Goal: Task Accomplishment & Management: Manage account settings

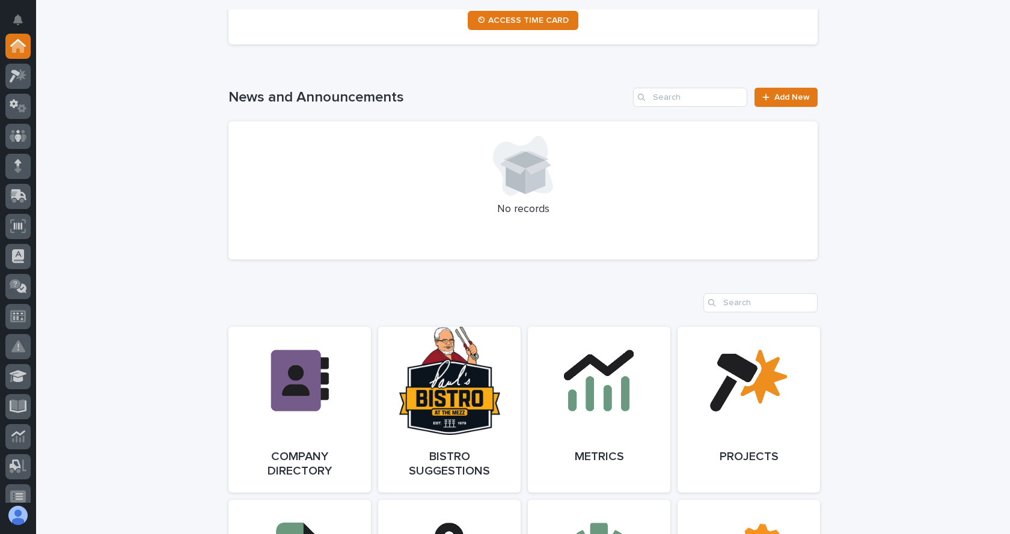
scroll to position [721, 0]
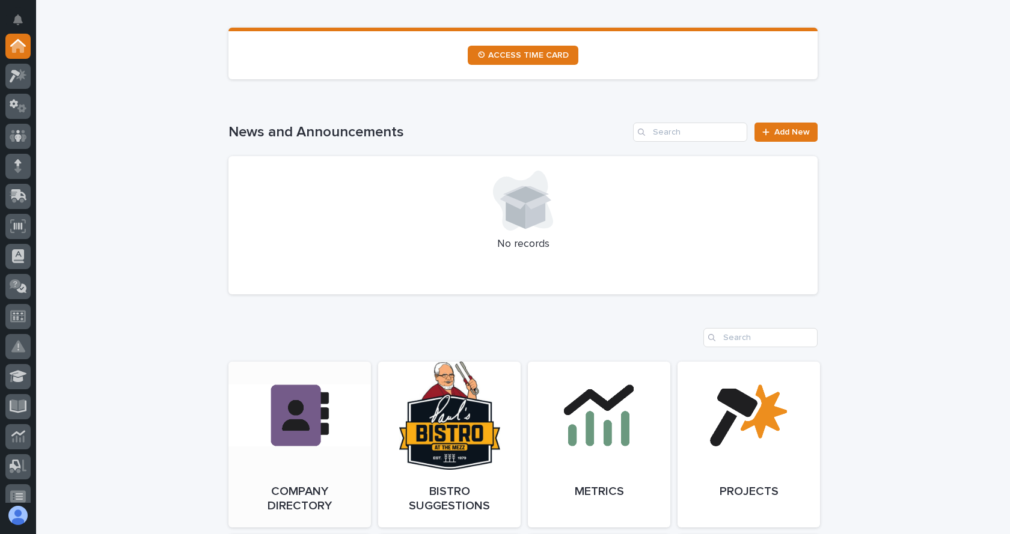
click at [291, 421] on link "Open Link" at bounding box center [299, 445] width 142 height 166
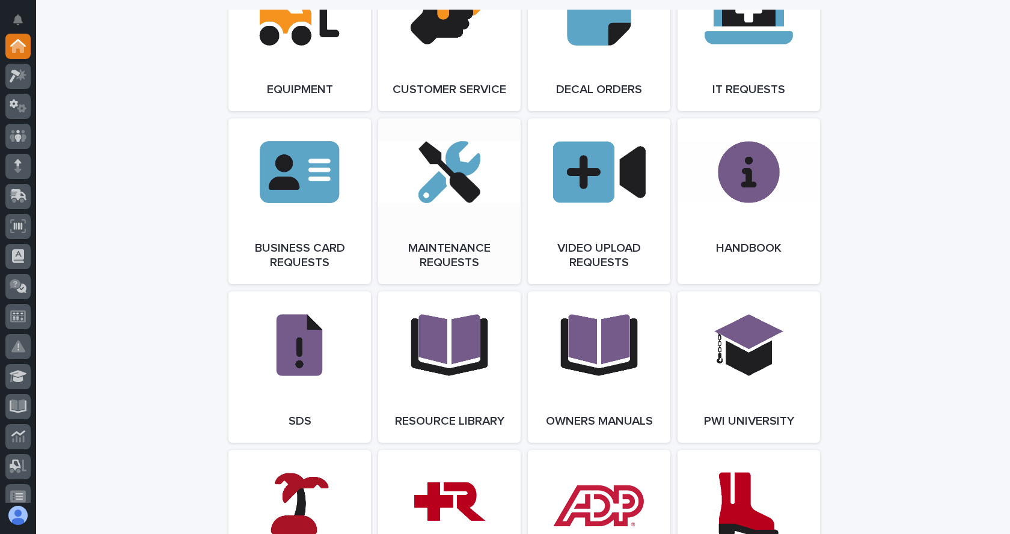
scroll to position [1863, 0]
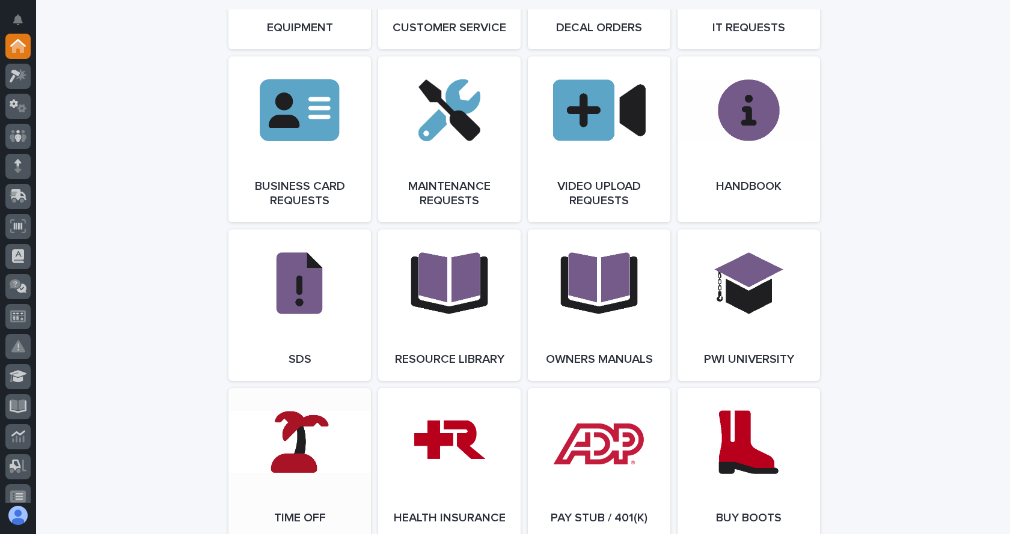
click at [315, 450] on link "Open Link" at bounding box center [299, 463] width 142 height 151
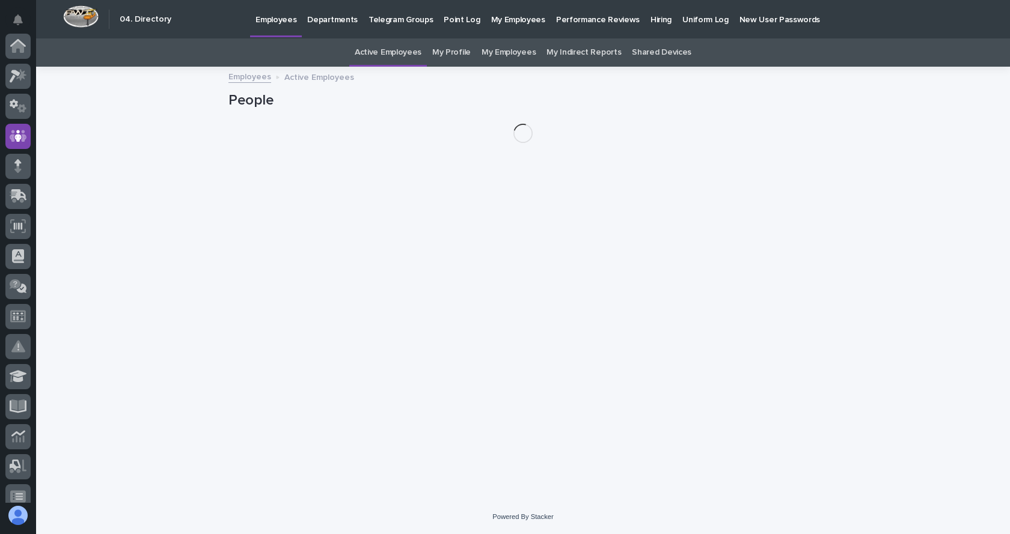
scroll to position [90, 0]
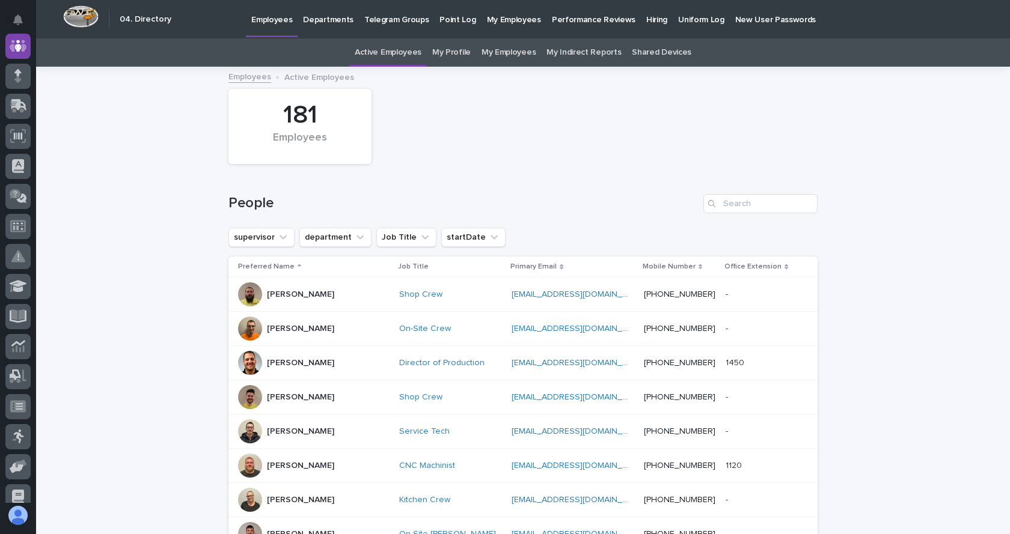
click at [506, 51] on link "My Employees" at bounding box center [508, 52] width 54 height 28
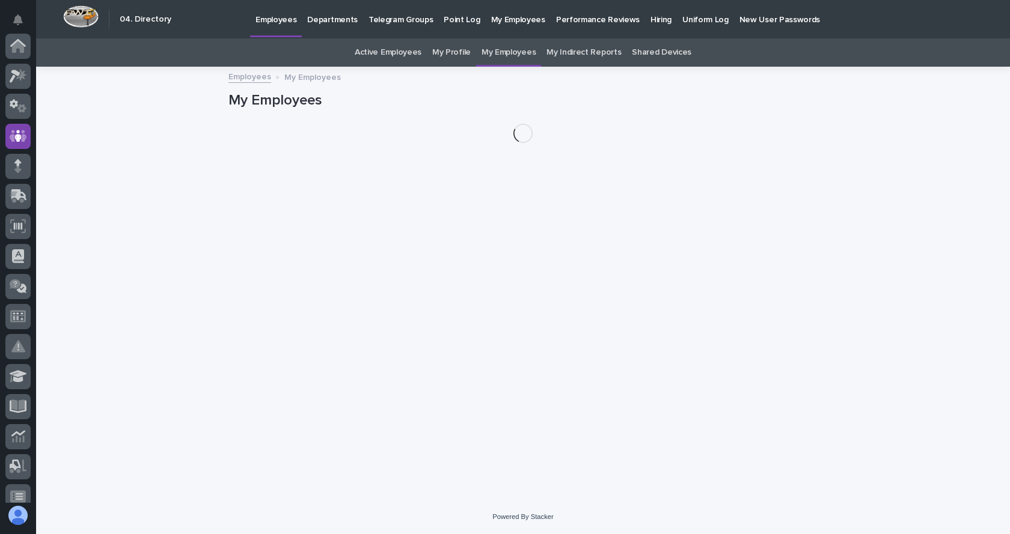
scroll to position [90, 0]
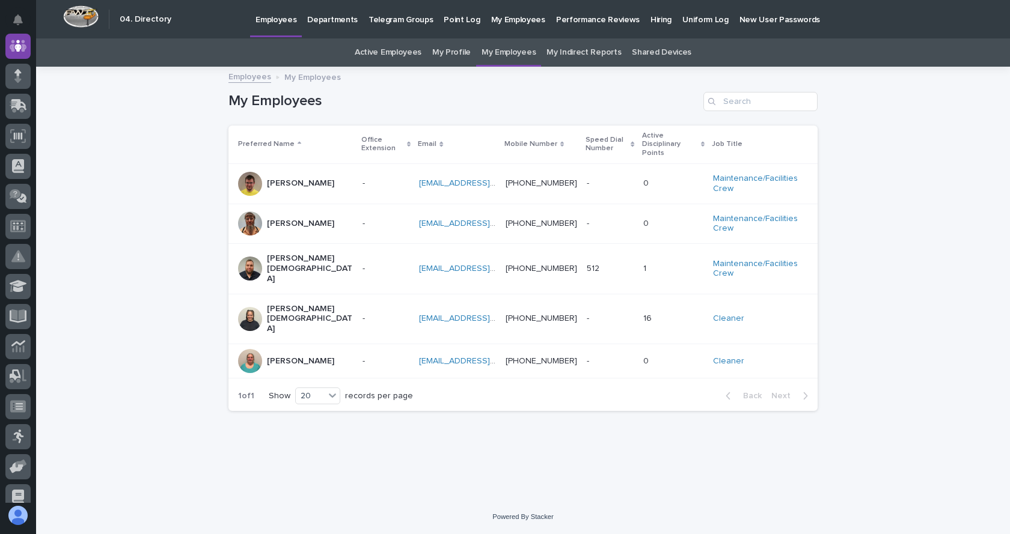
click at [287, 304] on p "[PERSON_NAME][DEMOGRAPHIC_DATA]" at bounding box center [310, 319] width 86 height 30
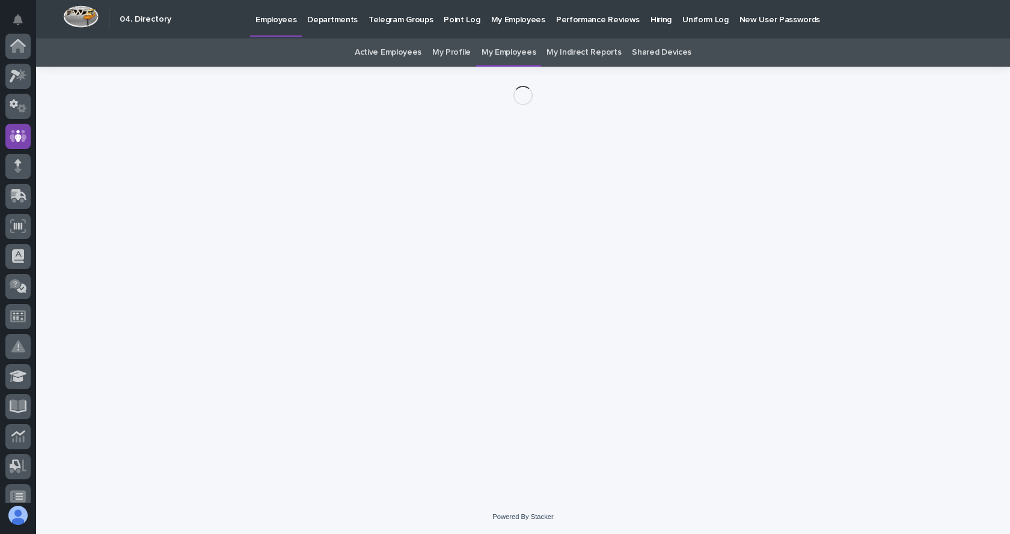
scroll to position [90, 0]
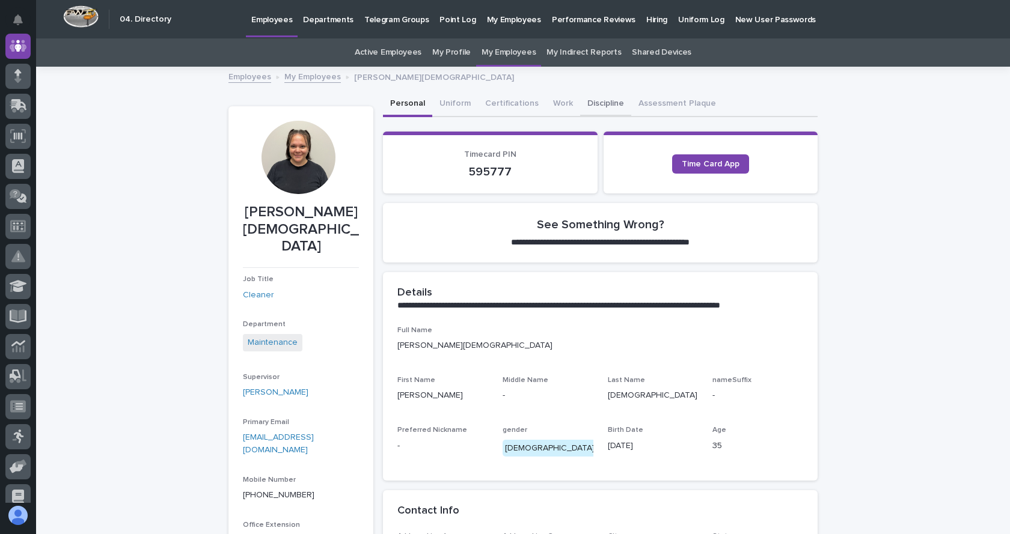
click at [596, 102] on button "Discipline" at bounding box center [605, 104] width 51 height 25
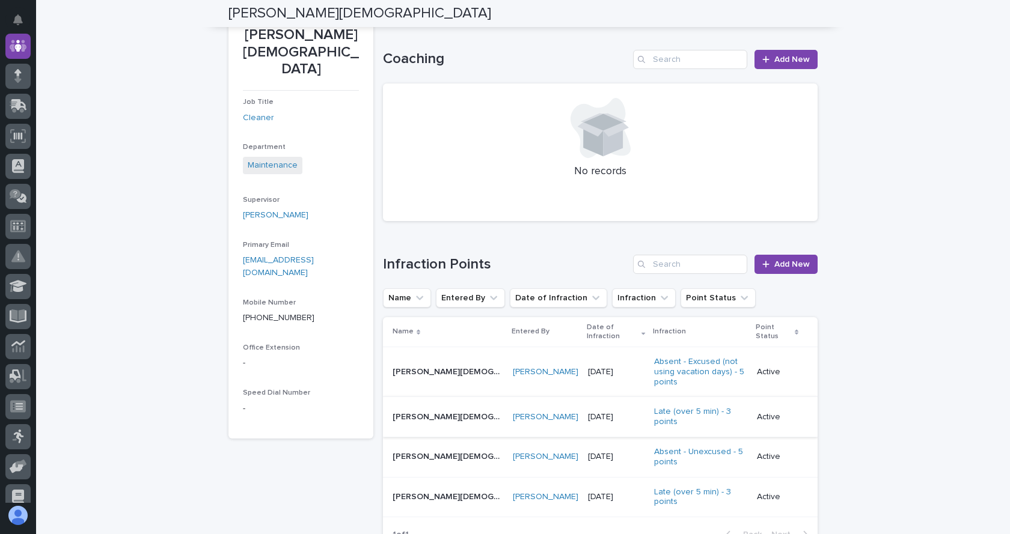
scroll to position [180, 0]
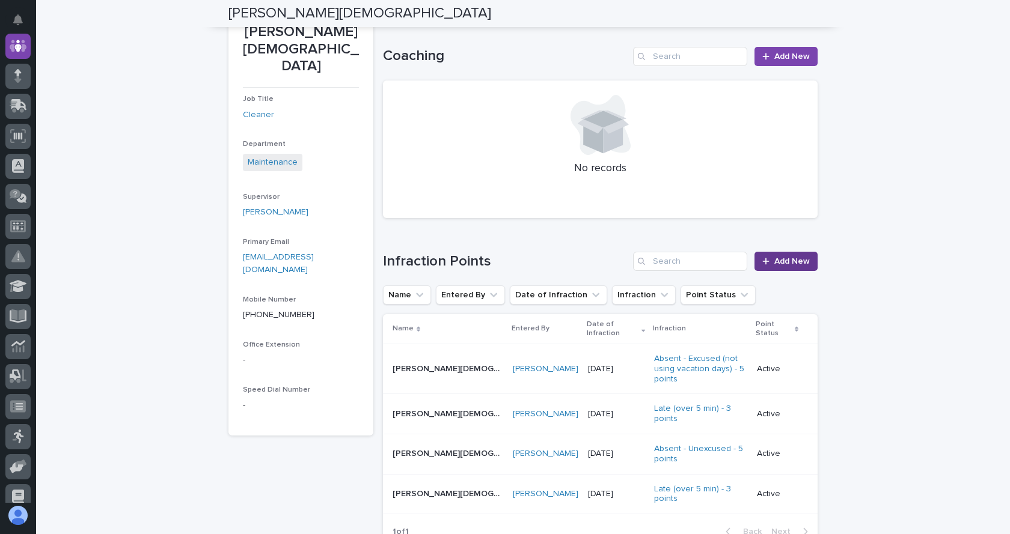
click at [775, 255] on link "Add New" at bounding box center [785, 261] width 63 height 19
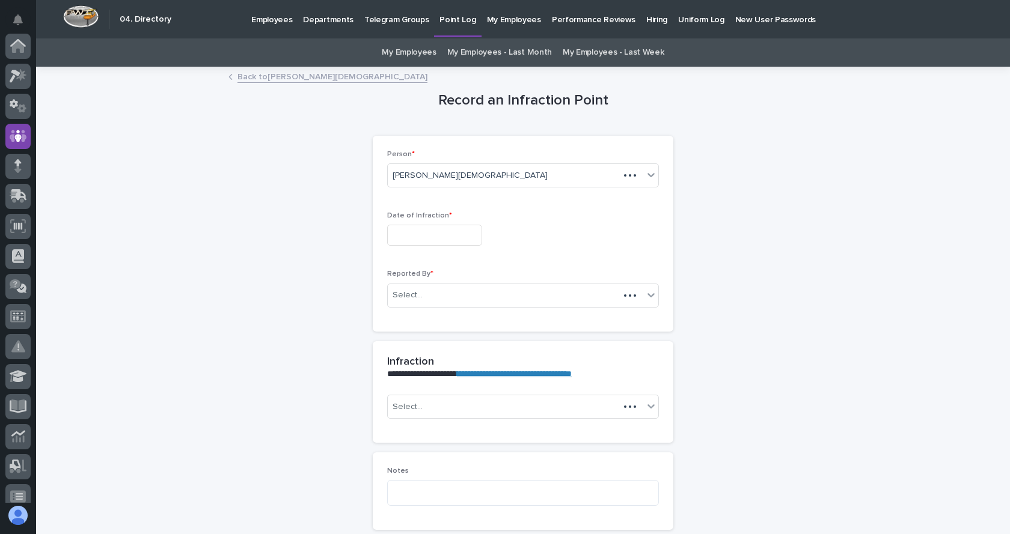
scroll to position [90, 0]
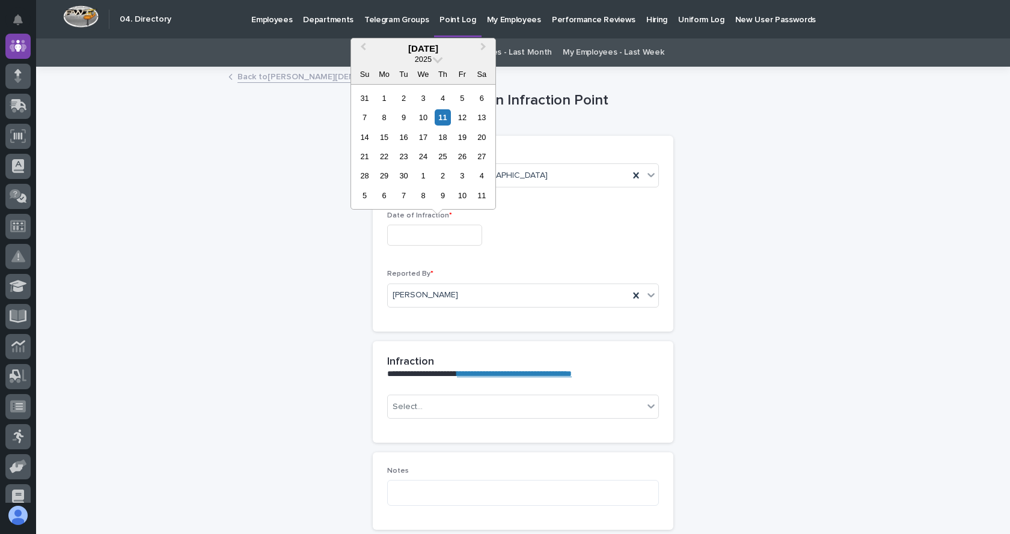
click at [452, 237] on input "text" at bounding box center [434, 235] width 95 height 21
click at [383, 116] on div "8" at bounding box center [384, 117] width 16 height 16
type input "**********"
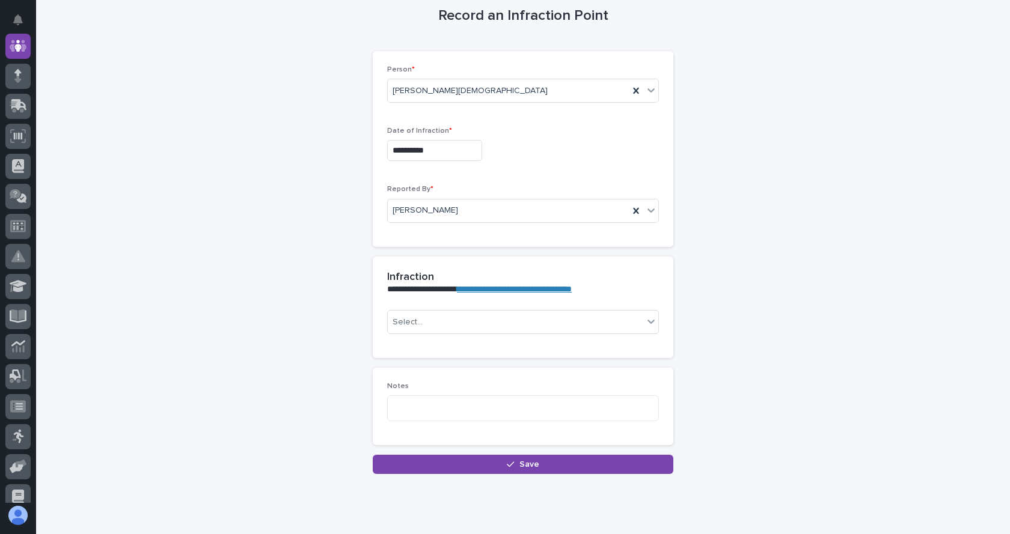
scroll to position [119, 0]
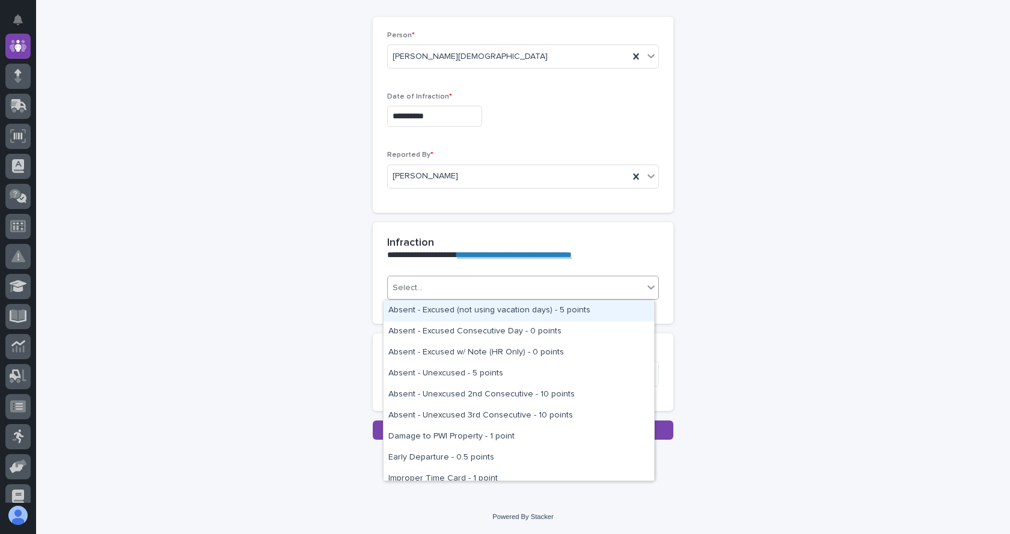
click at [645, 288] on icon at bounding box center [651, 287] width 12 height 12
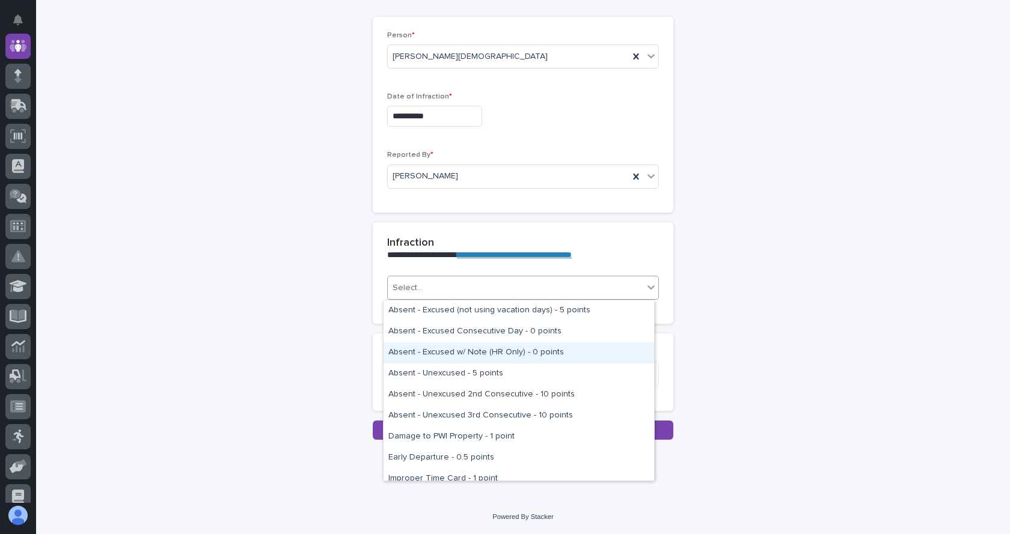
click at [495, 354] on div "Absent - Excused w/ Note (HR Only) - 0 points" at bounding box center [518, 353] width 270 height 21
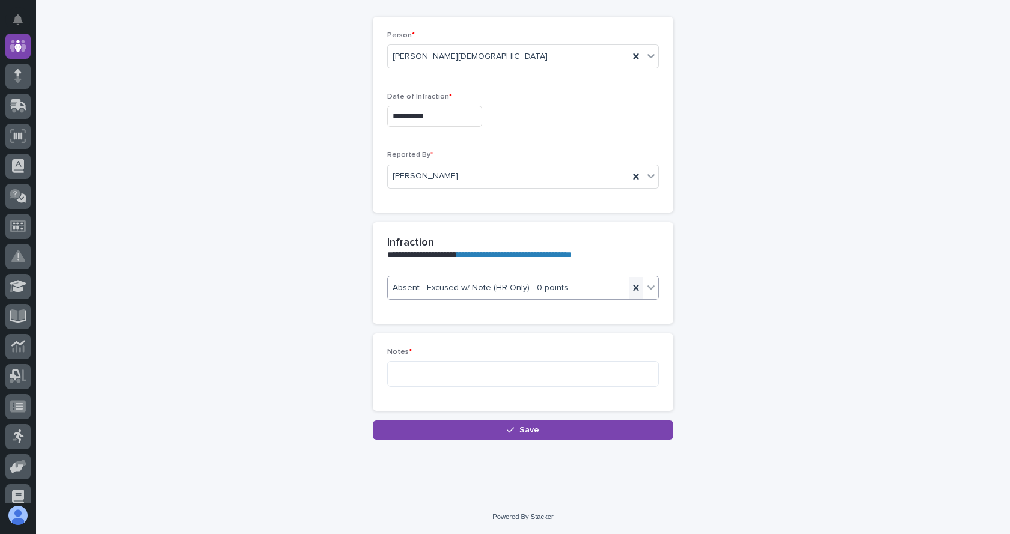
click at [630, 287] on icon at bounding box center [636, 288] width 12 height 12
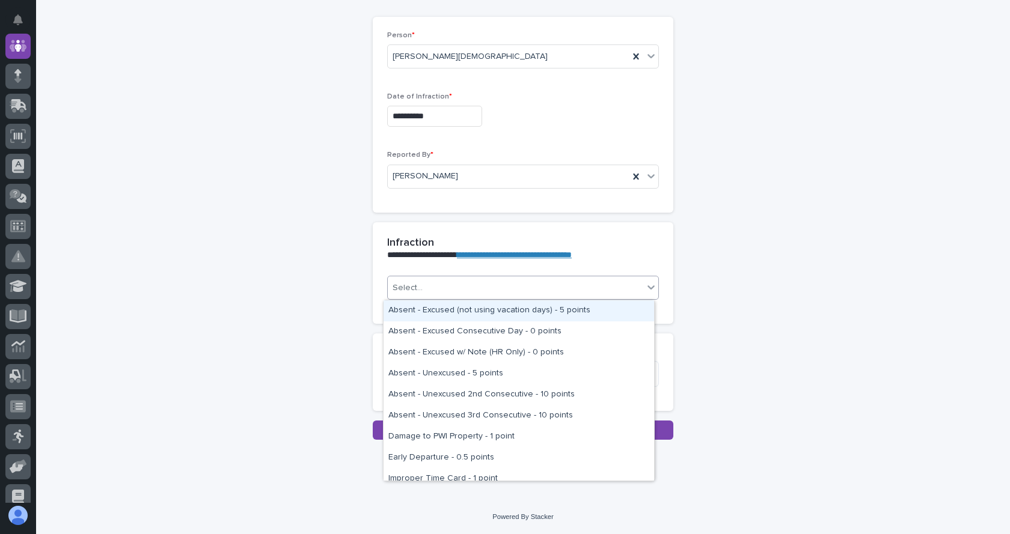
click at [459, 287] on div "Select..." at bounding box center [515, 288] width 255 height 20
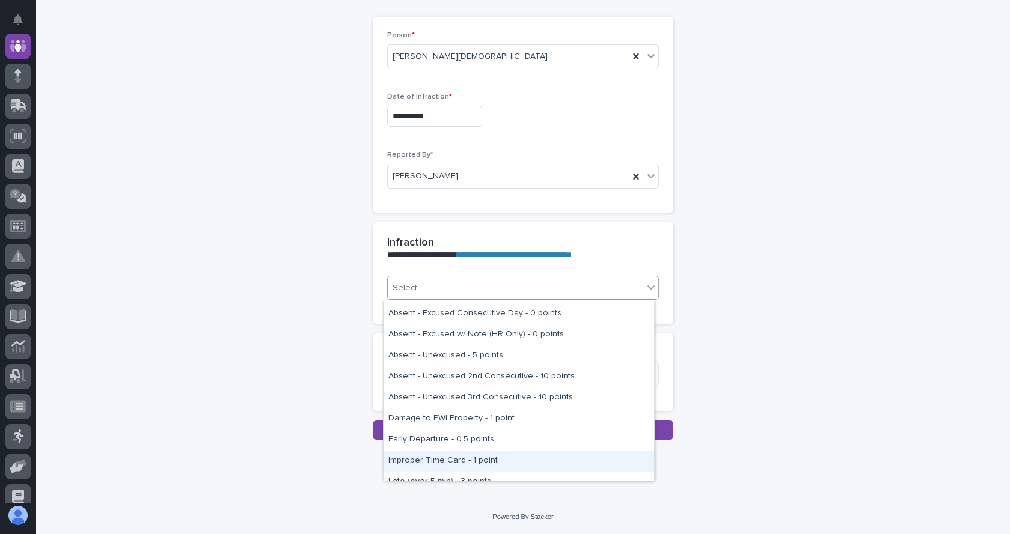
scroll to position [0, 0]
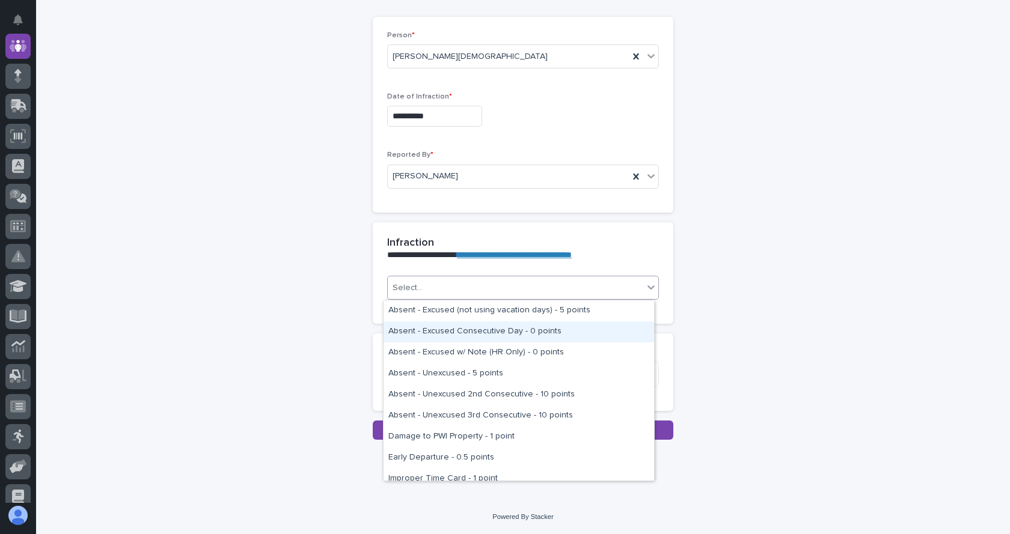
click at [485, 328] on div "Absent - Excused Consecutive Day - 0 points" at bounding box center [518, 332] width 270 height 21
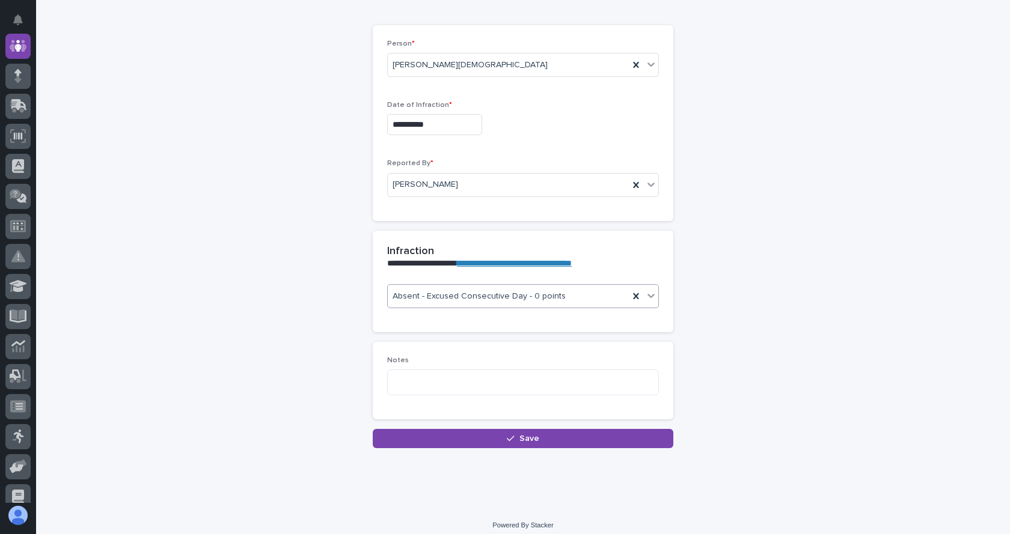
scroll to position [119, 0]
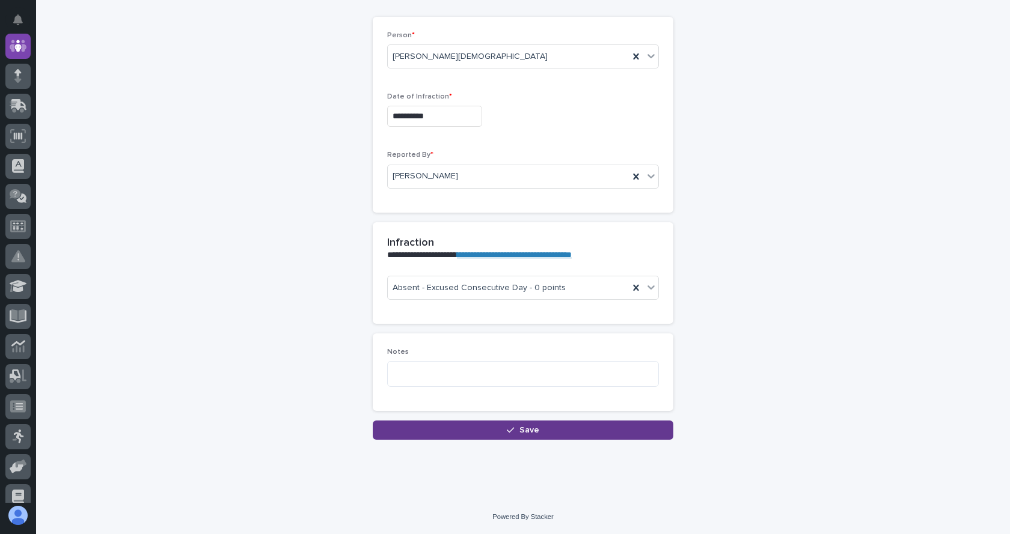
click at [548, 433] on button "Save" at bounding box center [523, 430] width 300 height 19
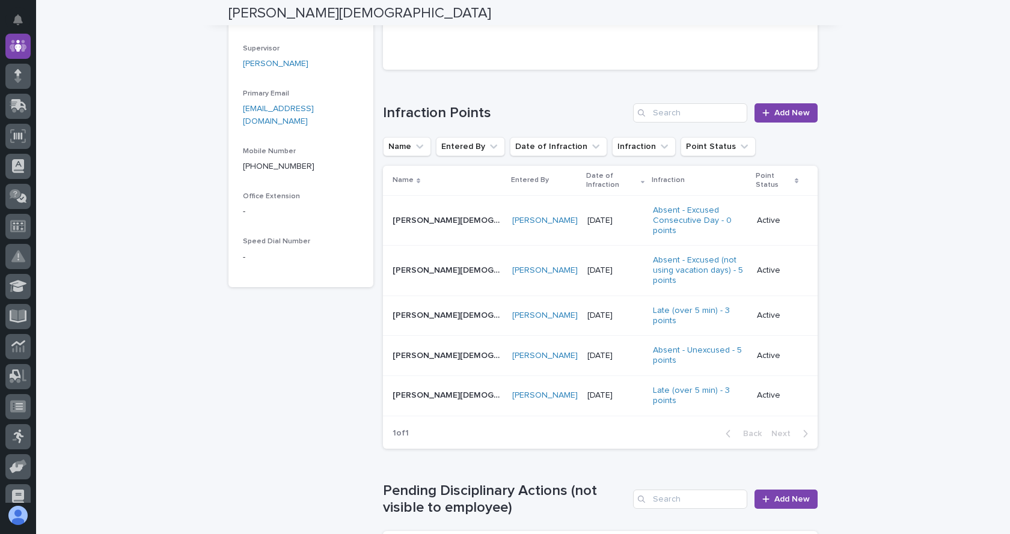
scroll to position [361, 0]
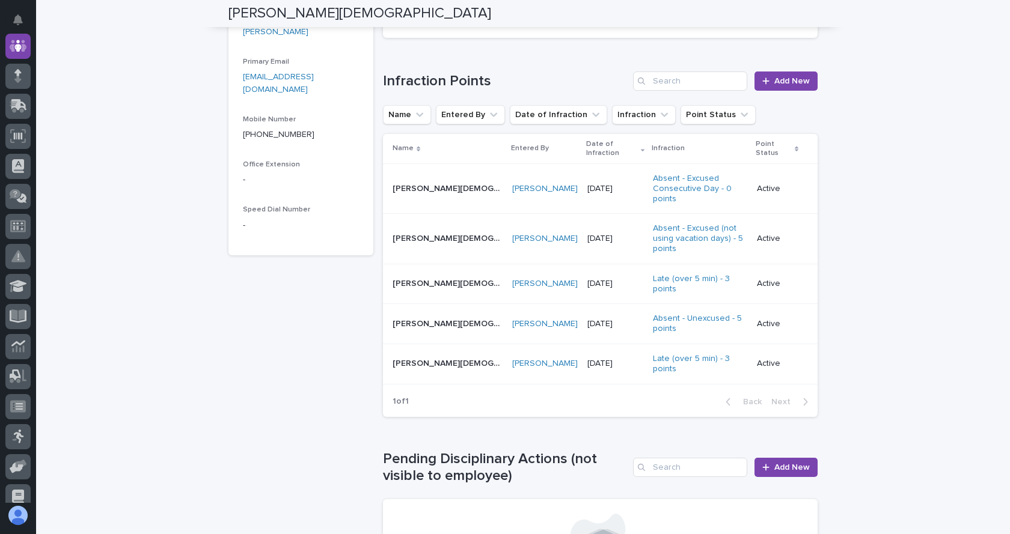
click at [587, 184] on p "[DATE]" at bounding box center [615, 189] width 56 height 10
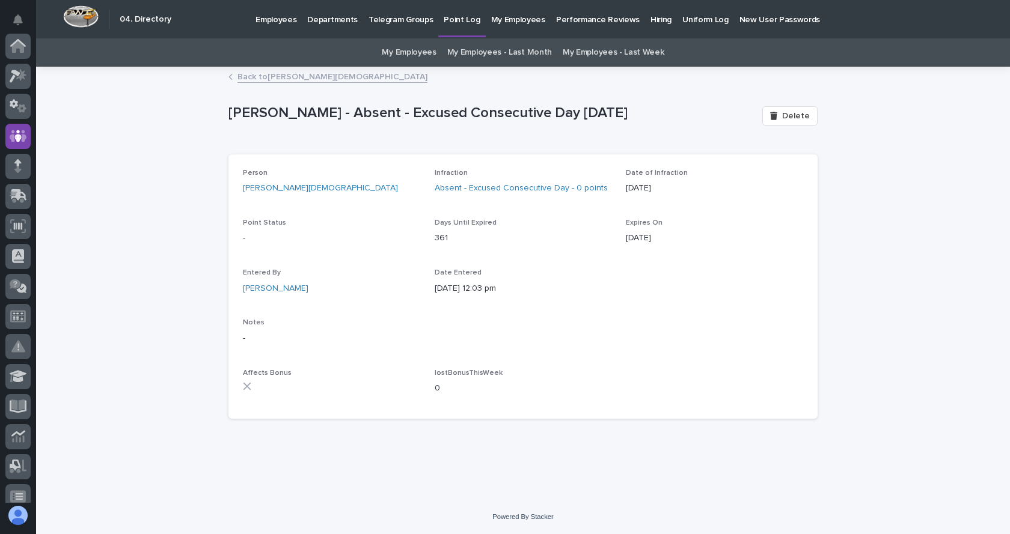
scroll to position [90, 0]
click at [482, 189] on link "Absent - Excused Consecutive Day - 0 points" at bounding box center [521, 188] width 173 height 13
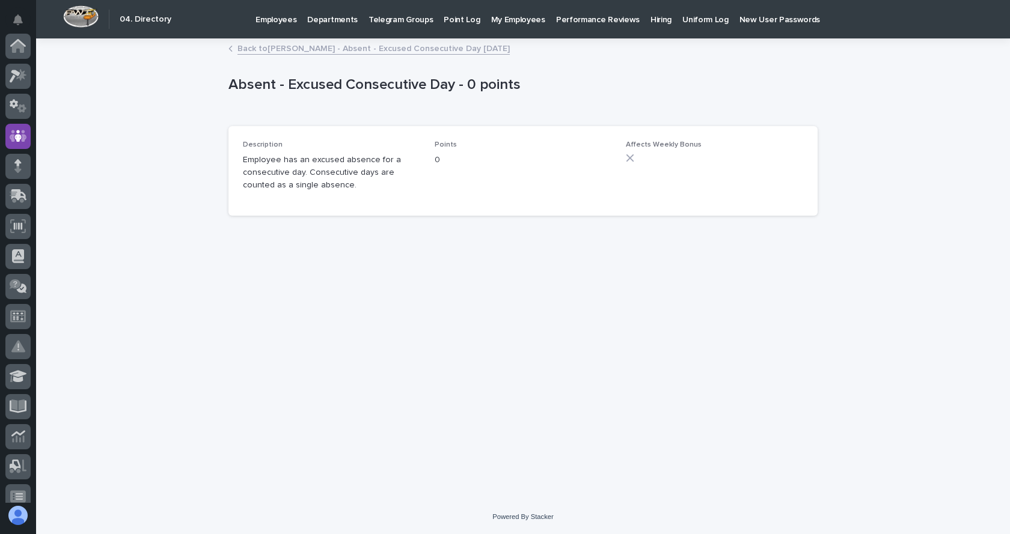
scroll to position [90, 0]
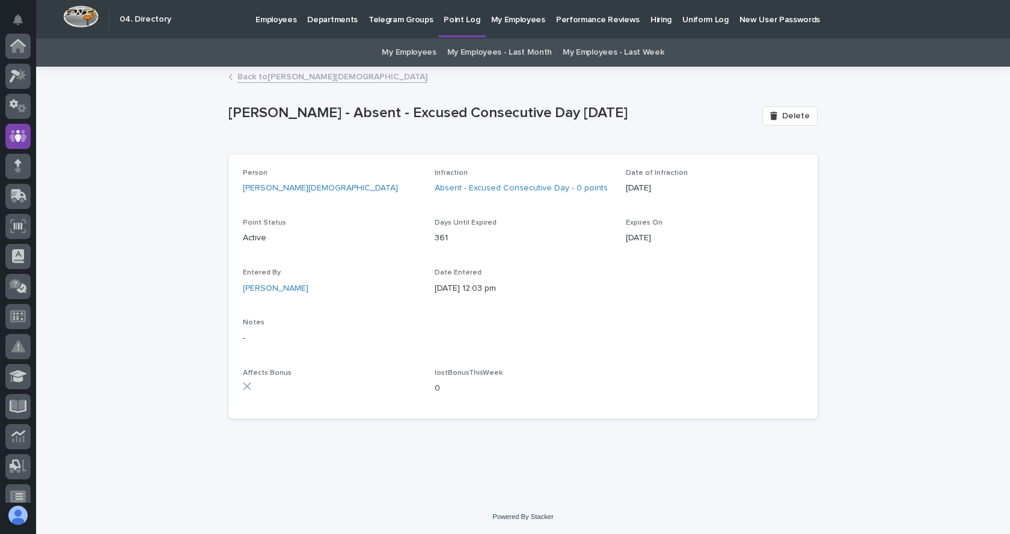
scroll to position [90, 0]
click at [798, 117] on span "Delete" at bounding box center [796, 116] width 28 height 8
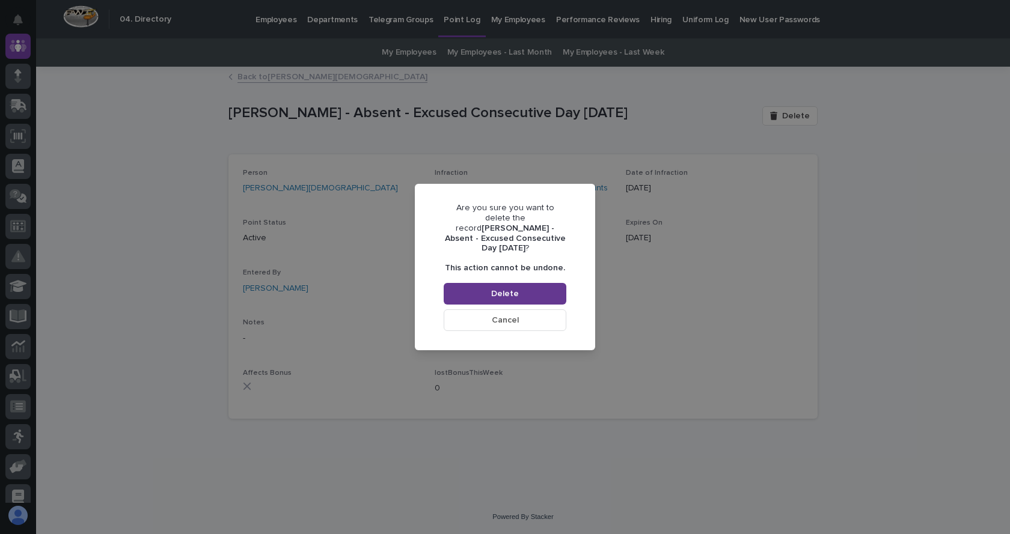
click at [553, 288] on button "Delete" at bounding box center [505, 294] width 123 height 22
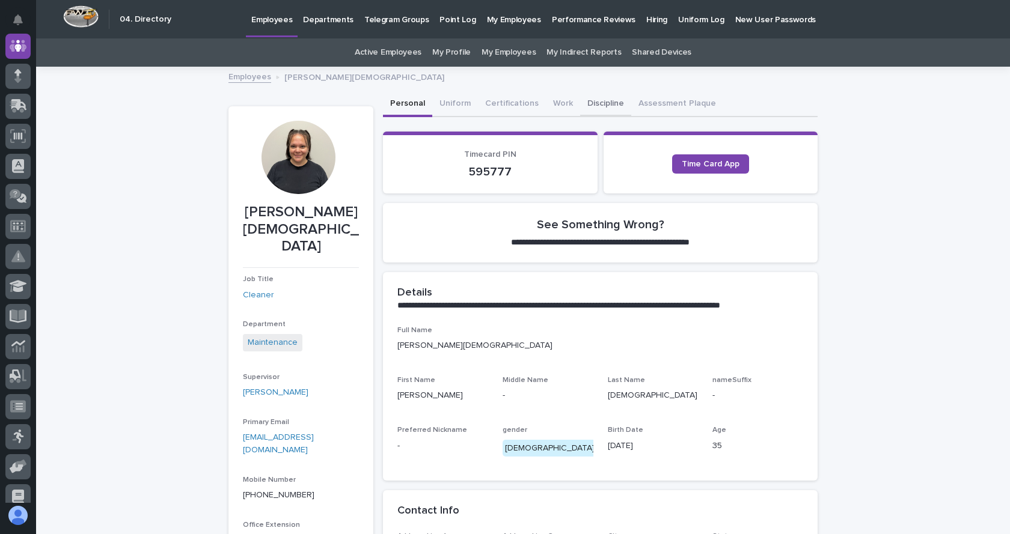
click at [600, 106] on button "Discipline" at bounding box center [605, 104] width 51 height 25
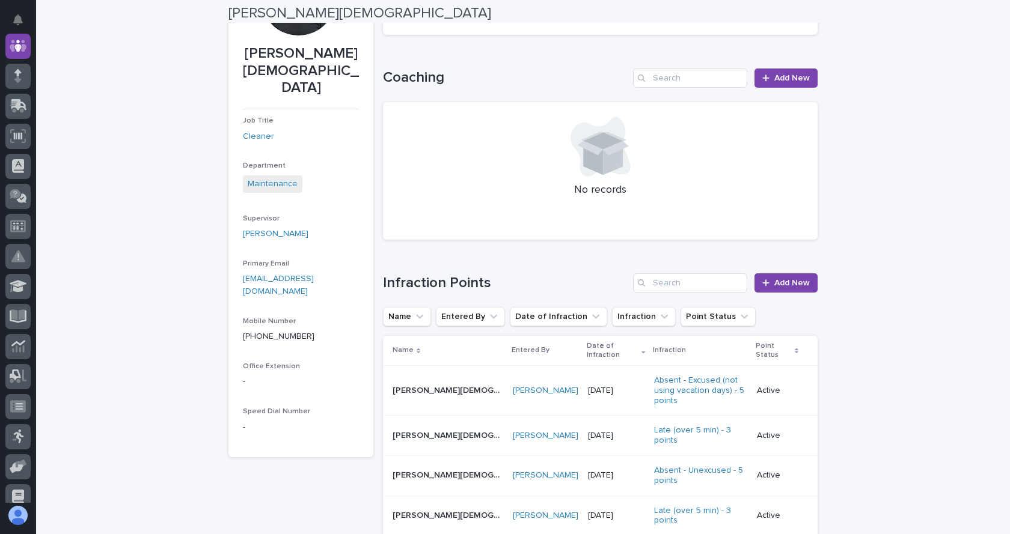
scroll to position [180, 0]
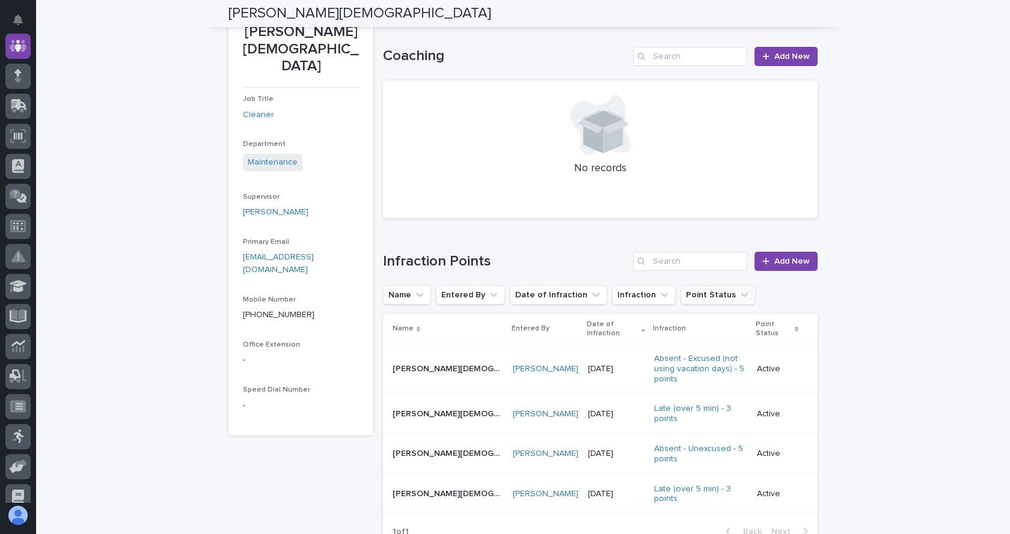
click at [738, 293] on icon "Point Status" at bounding box center [744, 295] width 12 height 12
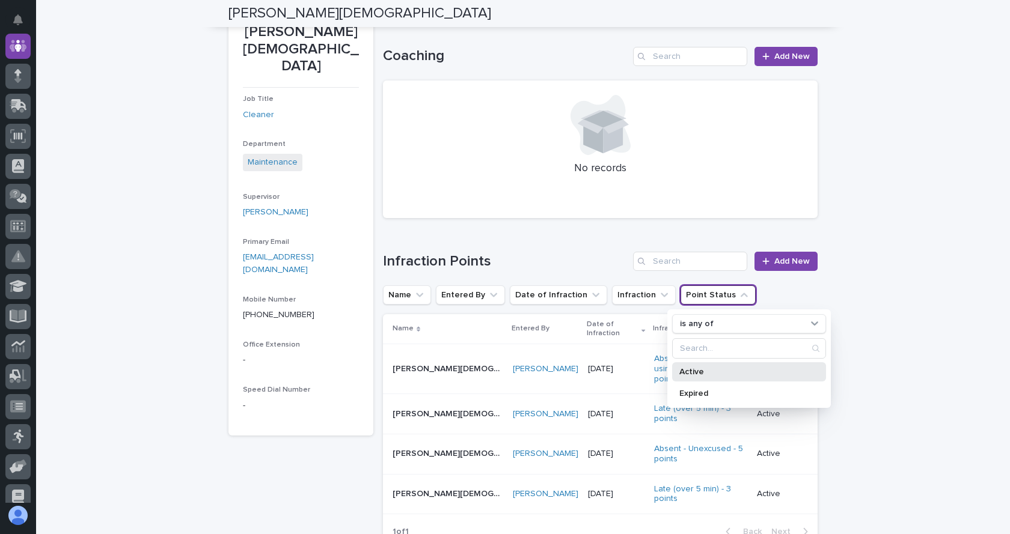
click at [689, 373] on p "Active" at bounding box center [742, 372] width 127 height 8
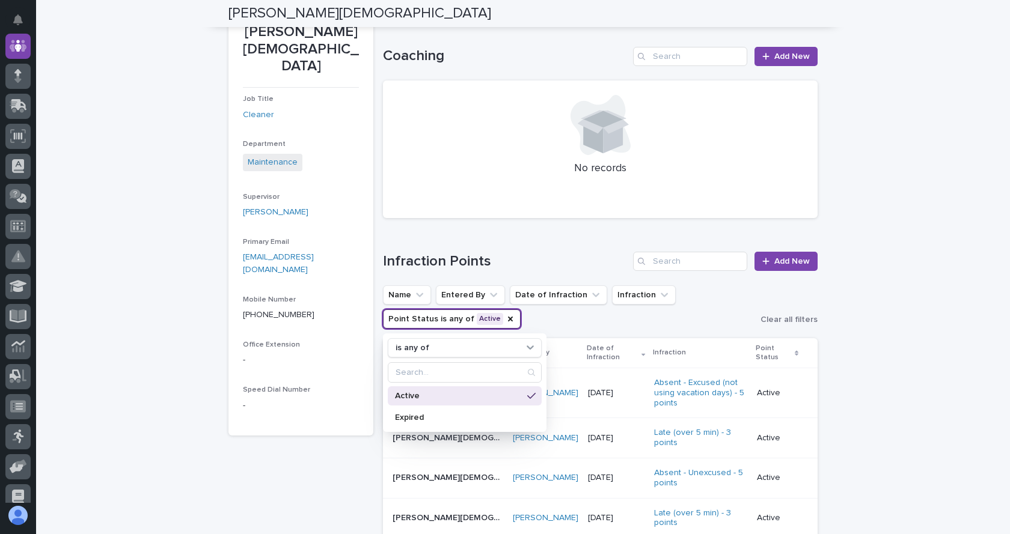
click at [709, 319] on ul "Name Entered By Date of Infraction Infraction Point Status is any of Active is …" at bounding box center [568, 307] width 377 height 48
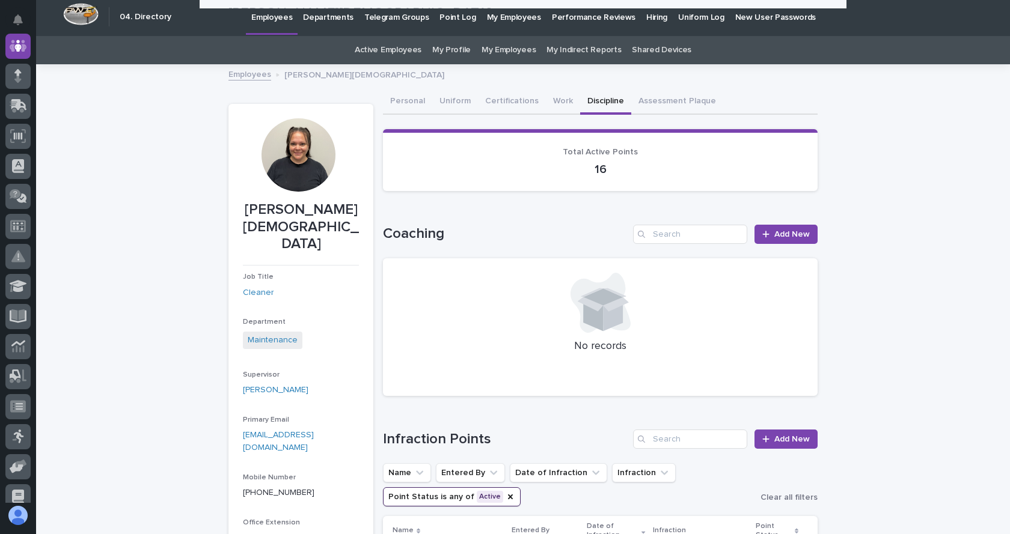
scroll to position [0, 0]
